Goal: Task Accomplishment & Management: Complete application form

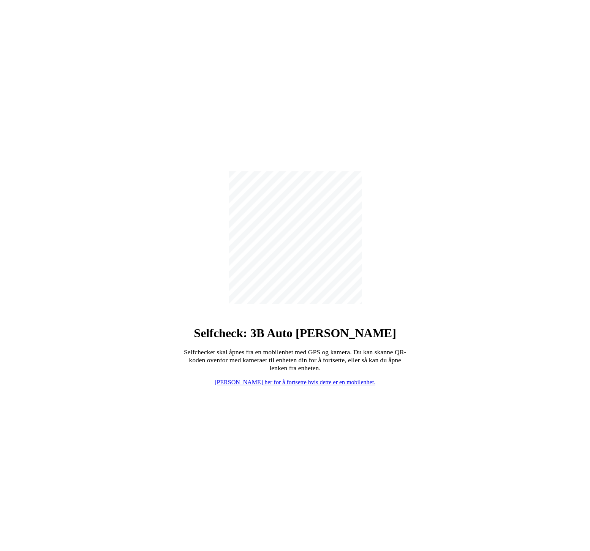
click at [302, 382] on link "[PERSON_NAME] her for å fortsette hvis dette er en mobilenhet." at bounding box center [295, 382] width 161 height 6
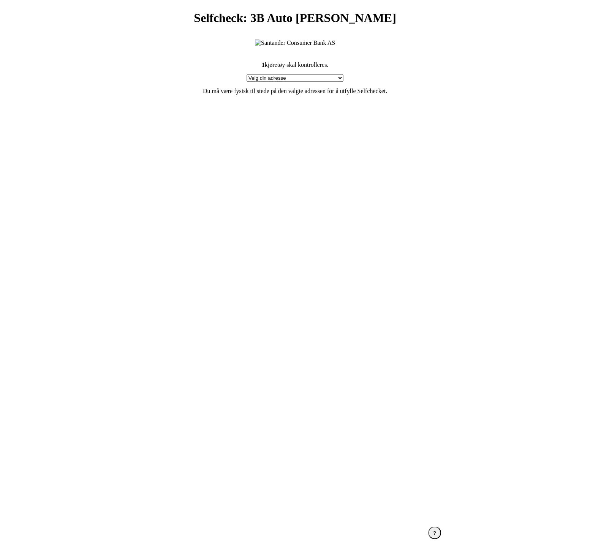
click at [314, 76] on select "Velg din adresse Furland ved [GEOGRAPHIC_DATA], 6390 VESTNES Min adresse mangler" at bounding box center [295, 77] width 97 height 7
select select "153"
click at [247, 75] on select "Velg din adresse Furland ved [GEOGRAPHIC_DATA], 6390 VESTNES Min adresse mangler" at bounding box center [295, 77] width 97 height 7
click at [351, 341] on section "1 kjøretøy skal kontrolleres. Velg din adresse Furland ved Bunkeroil, 6390 VEST…" at bounding box center [295, 281] width 304 height 459
click at [297, 523] on div "Fortsett" at bounding box center [294, 522] width 17 height 6
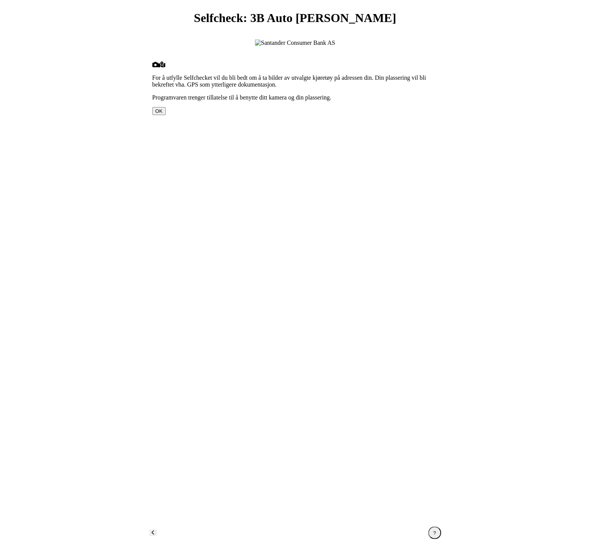
click at [241, 158] on div "For å utfylle Selfchecket vil du bli bedt om å ta bilder av utvalgte kjøretøy p…" at bounding box center [295, 282] width 286 height 441
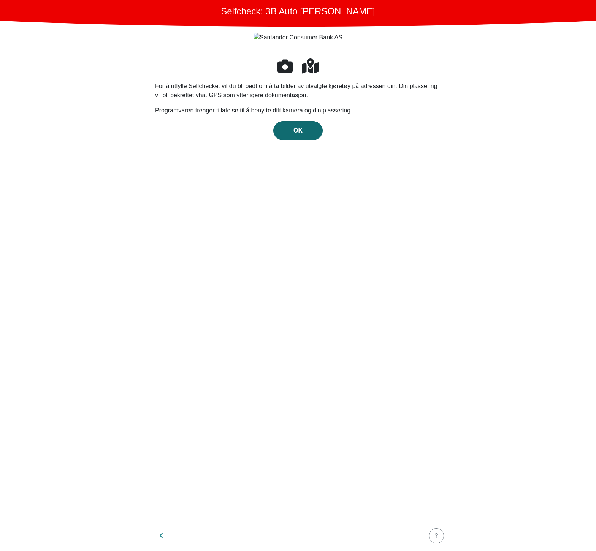
click at [289, 135] on div "OK" at bounding box center [297, 130] width 33 height 9
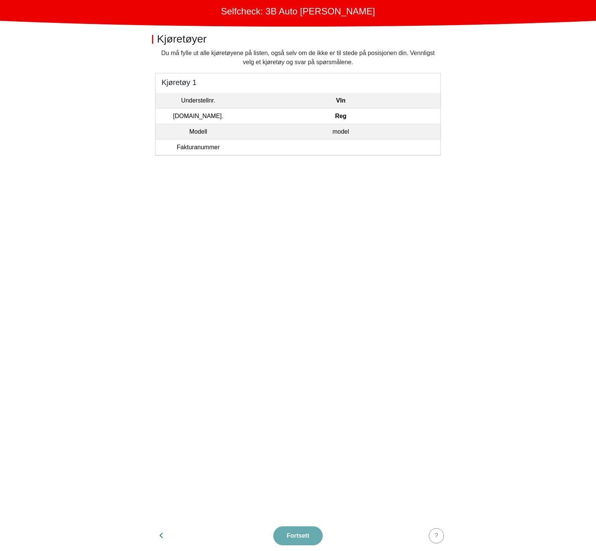
click at [310, 130] on td "model" at bounding box center [340, 132] width 199 height 16
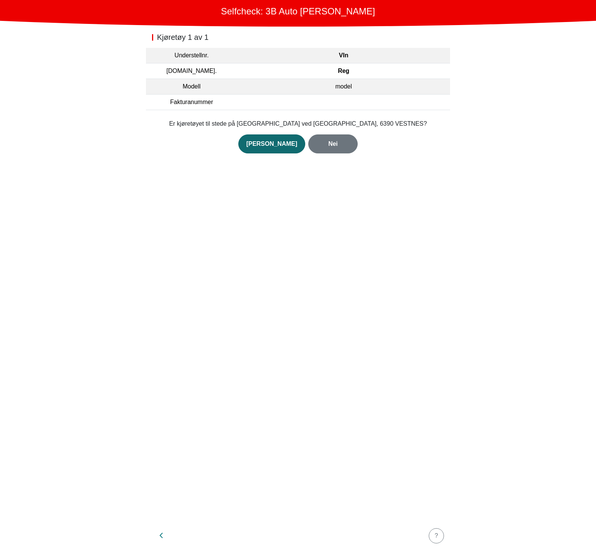
click at [278, 143] on div "[PERSON_NAME]" at bounding box center [271, 143] width 51 height 9
click at [278, 143] on button "Åpne kamera" at bounding box center [298, 141] width 46 height 14
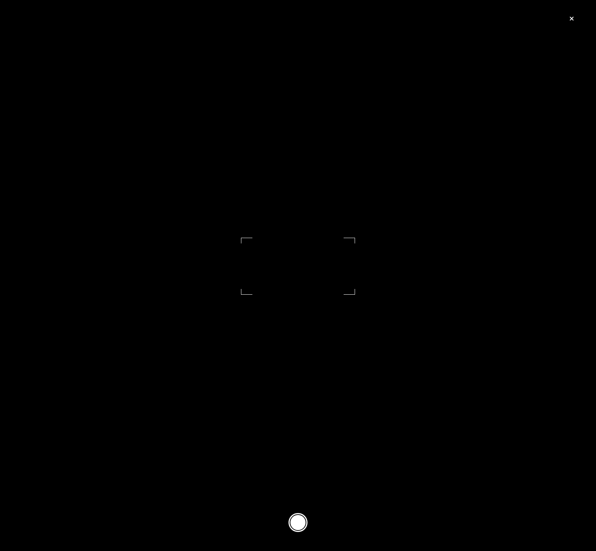
click at [296, 518] on button at bounding box center [297, 522] width 19 height 19
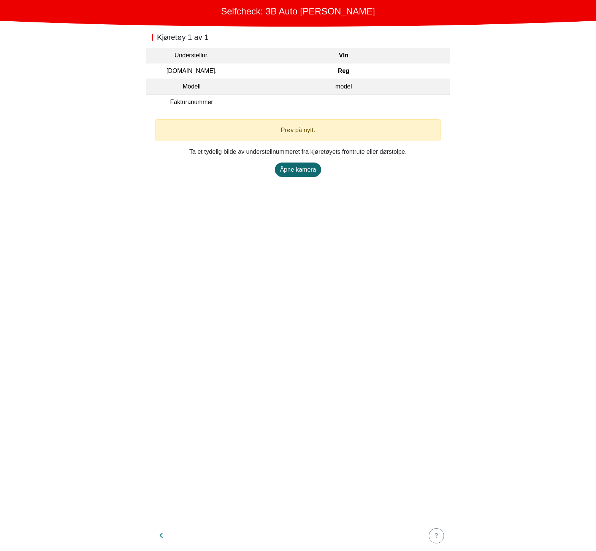
click at [305, 168] on div "Åpne kamera" at bounding box center [298, 169] width 36 height 9
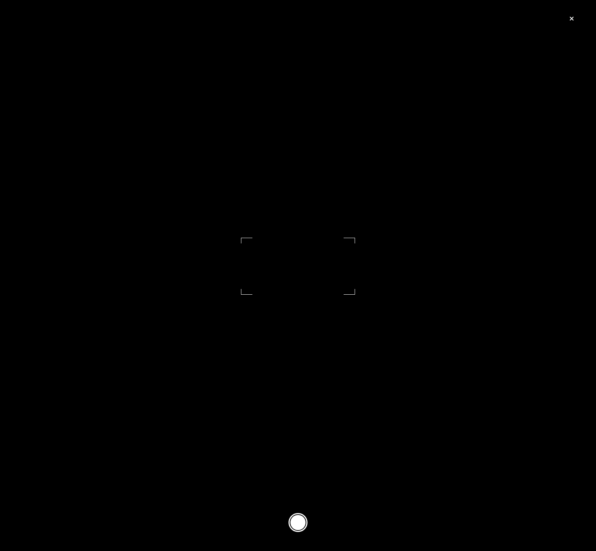
click at [296, 521] on button at bounding box center [297, 522] width 19 height 19
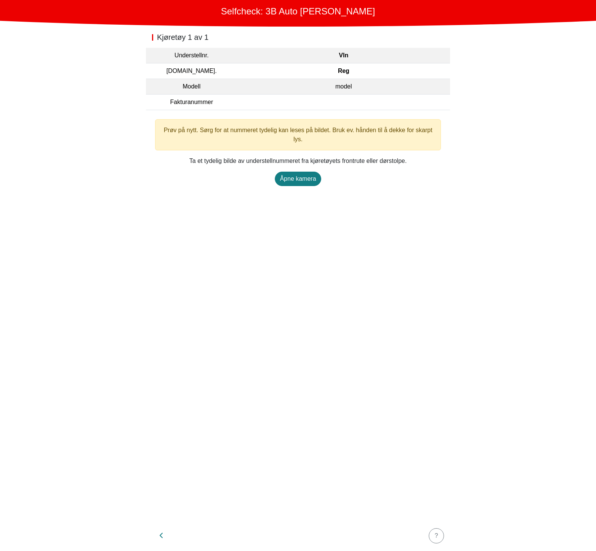
click at [311, 180] on section "Prøv på nytt. Sørg for at nummeret tydelig kan leses på bildet. Bruk ev. hånden…" at bounding box center [298, 152] width 304 height 85
click at [311, 174] on div "Åpne kamera" at bounding box center [298, 178] width 36 height 9
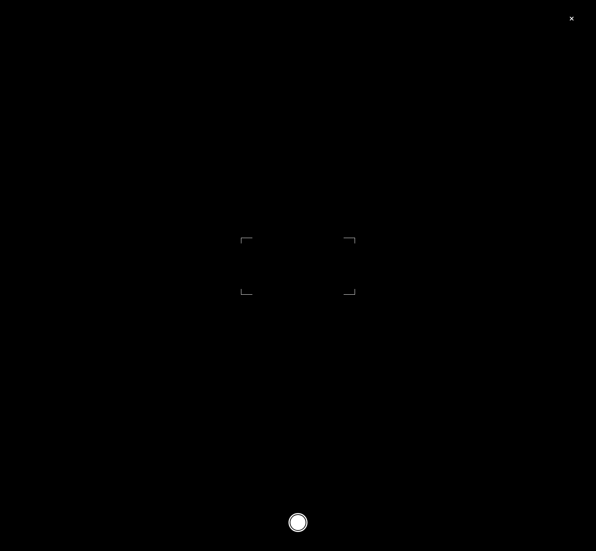
click at [302, 522] on button at bounding box center [297, 522] width 19 height 19
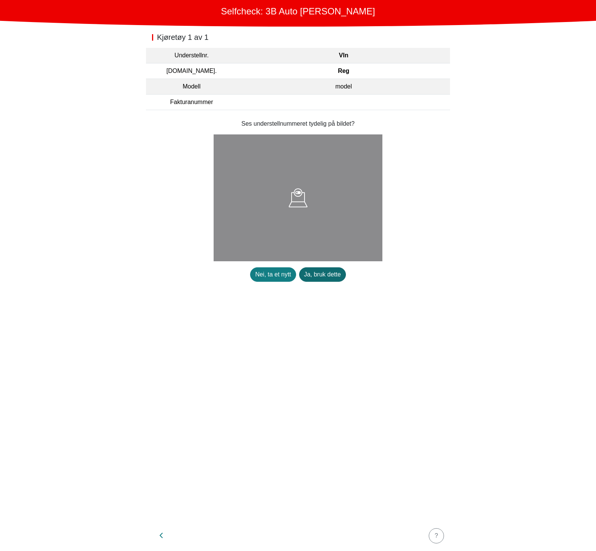
click at [323, 267] on button "Ja, bruk dette" at bounding box center [322, 274] width 47 height 14
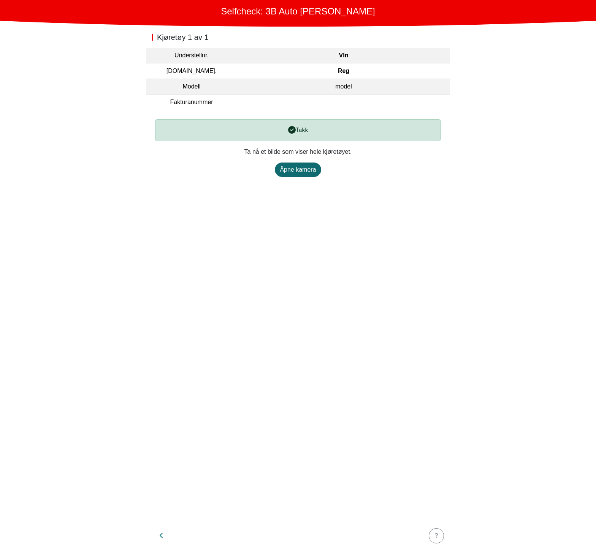
click at [301, 176] on button "Åpne kamera" at bounding box center [298, 170] width 46 height 14
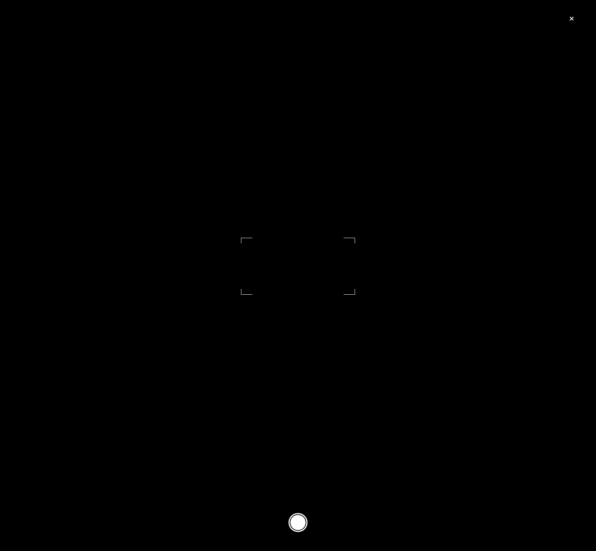
click at [299, 521] on button at bounding box center [297, 522] width 19 height 19
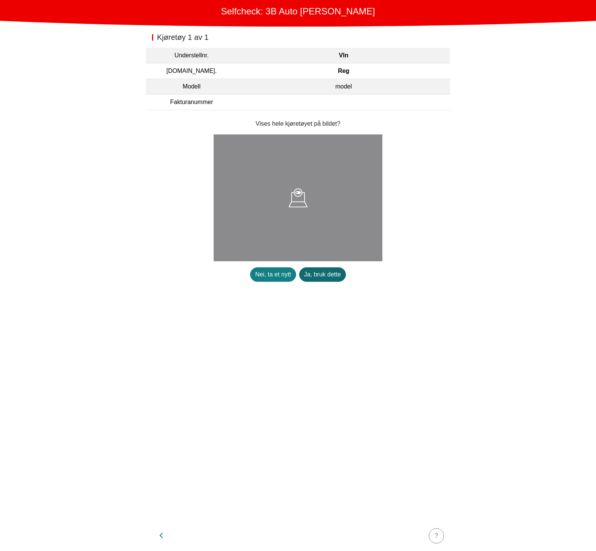
click at [323, 271] on div "Ja, bruk dette" at bounding box center [322, 274] width 37 height 9
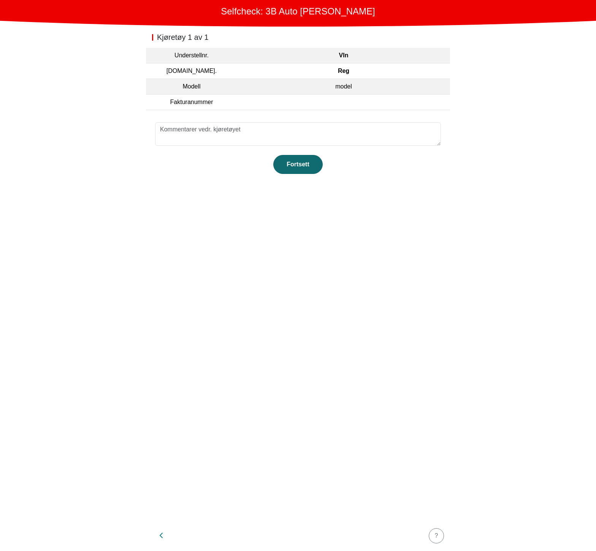
click at [294, 164] on div "Fortsett" at bounding box center [297, 164] width 33 height 9
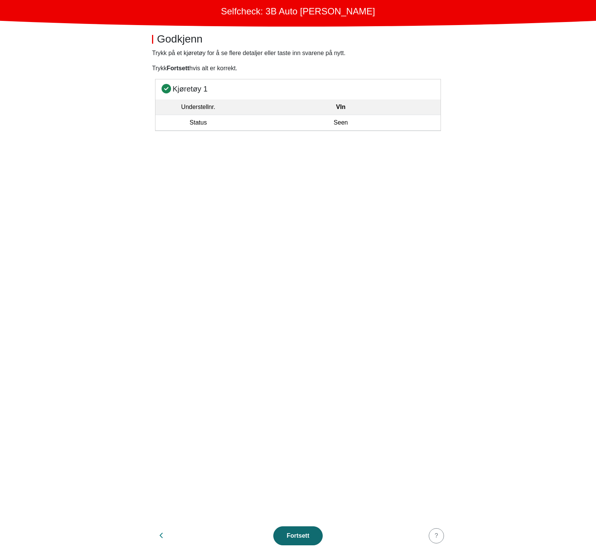
click at [300, 534] on div "Fortsett" at bounding box center [297, 535] width 33 height 9
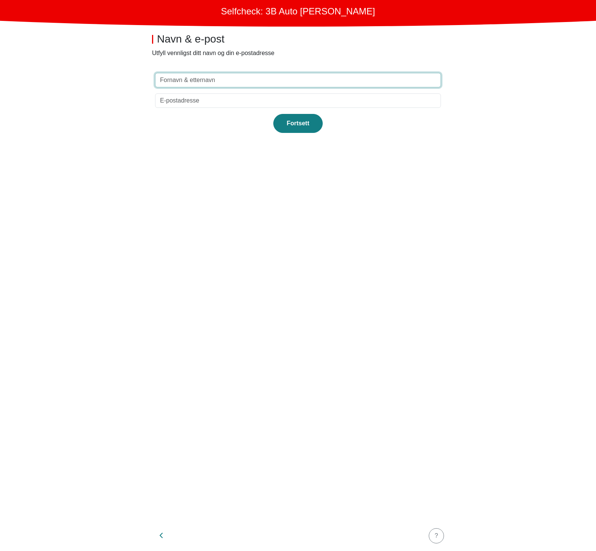
click at [213, 76] on input "text" at bounding box center [298, 80] width 286 height 14
type input "Test"
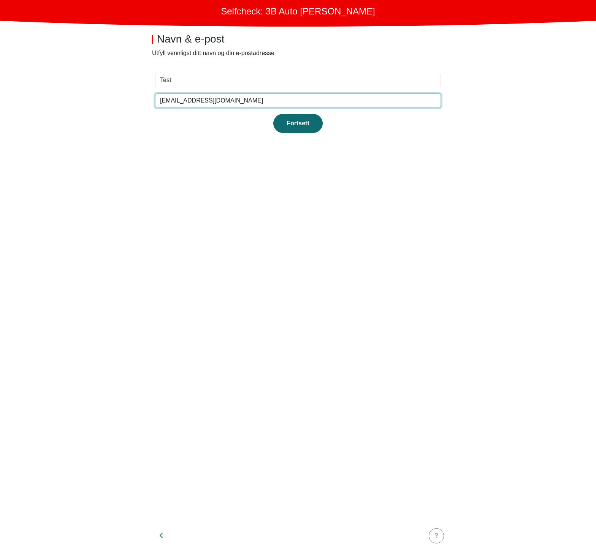
type input "[EMAIL_ADDRESS][DOMAIN_NAME]"
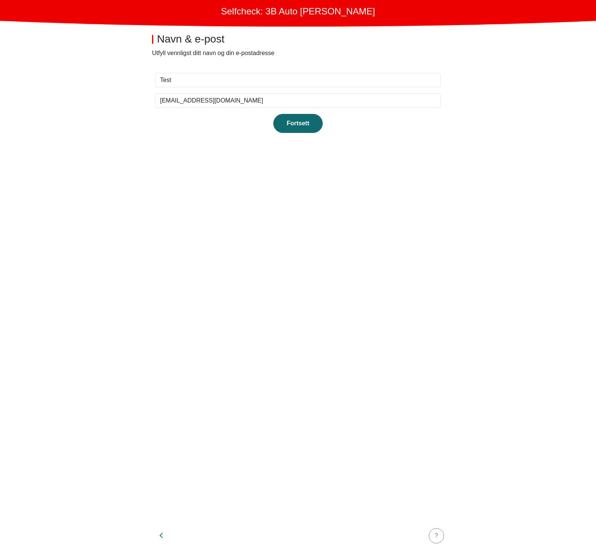
click at [304, 127] on div "Fortsett" at bounding box center [297, 123] width 33 height 9
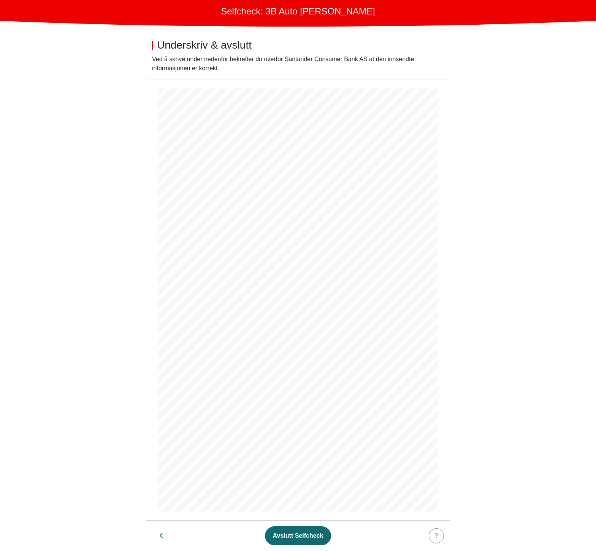
click at [303, 536] on div "Avslutt Selfcheck" at bounding box center [298, 535] width 51 height 9
